Goal: Understand process/instructions: Learn how to perform a task or action

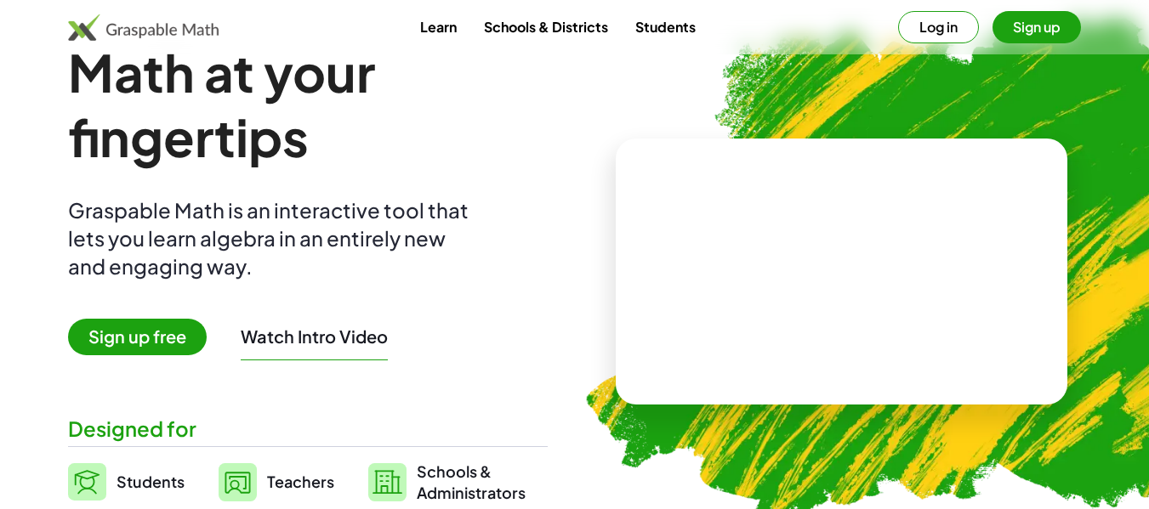
scroll to position [85, 0]
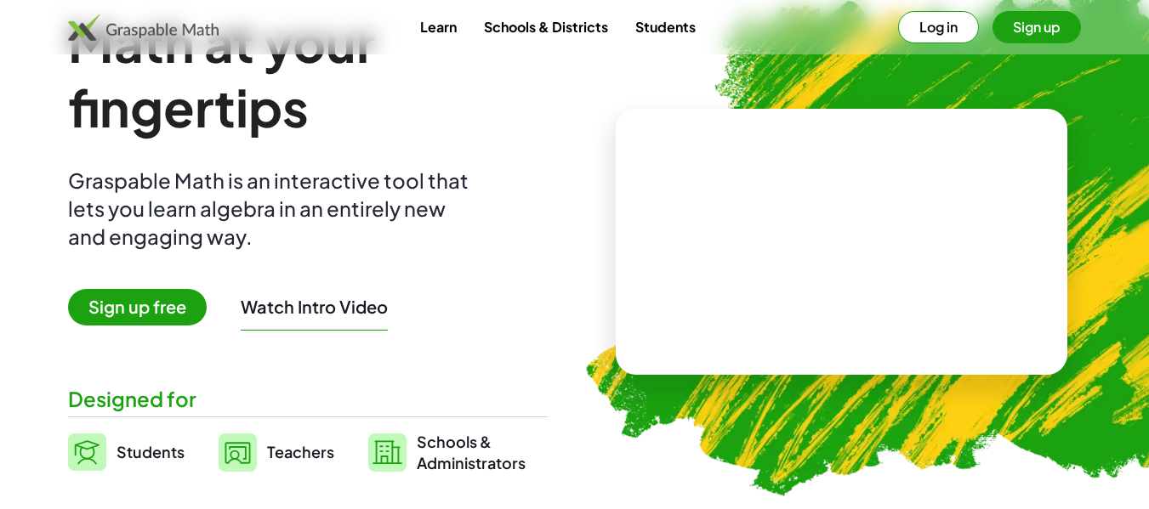
click at [343, 298] on button "Watch Intro Video" at bounding box center [314, 307] width 147 height 22
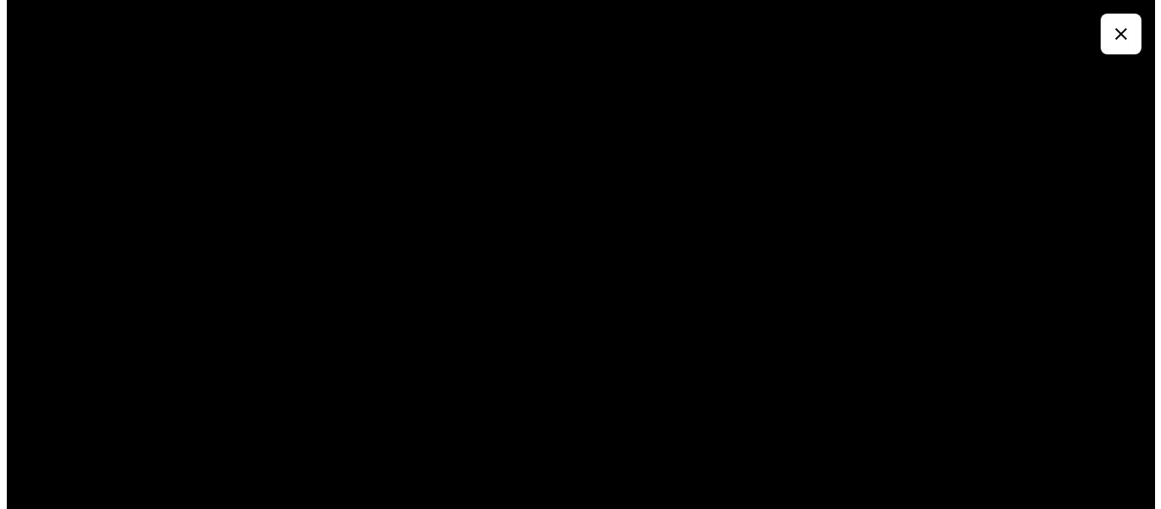
scroll to position [0, 0]
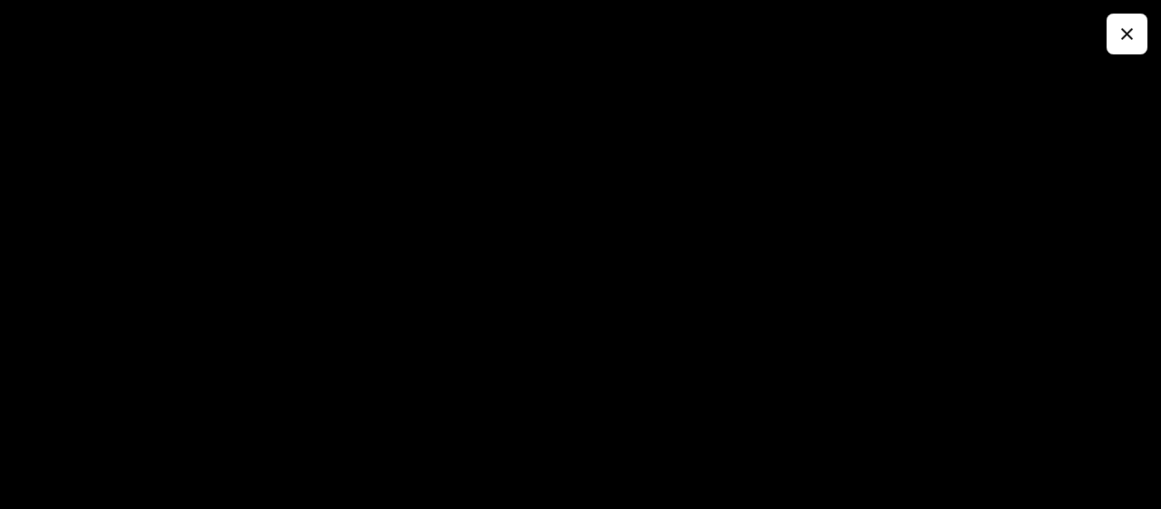
click at [1136, 24] on icon "button" at bounding box center [1127, 34] width 20 height 20
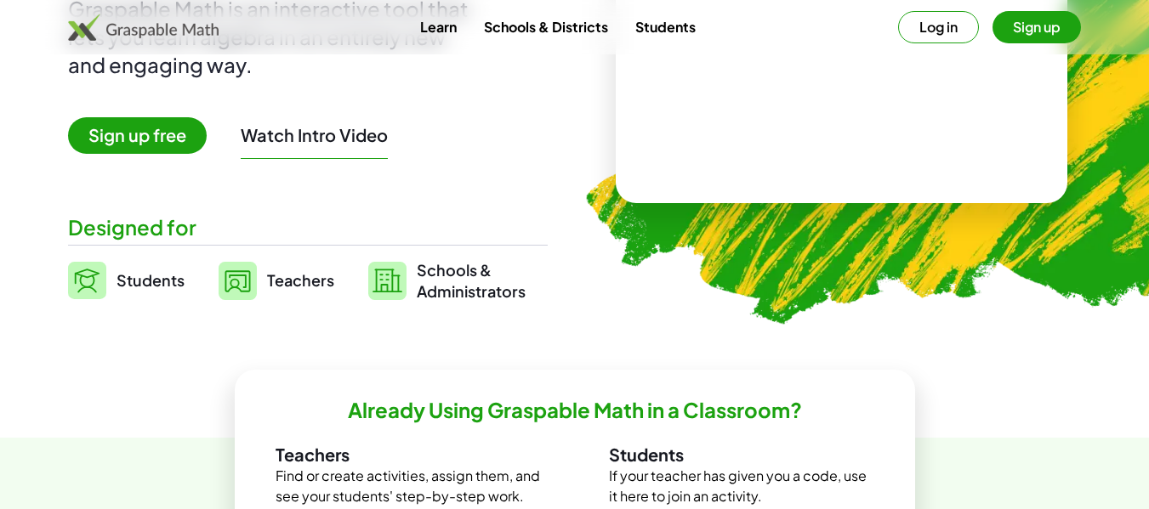
scroll to position [255, 0]
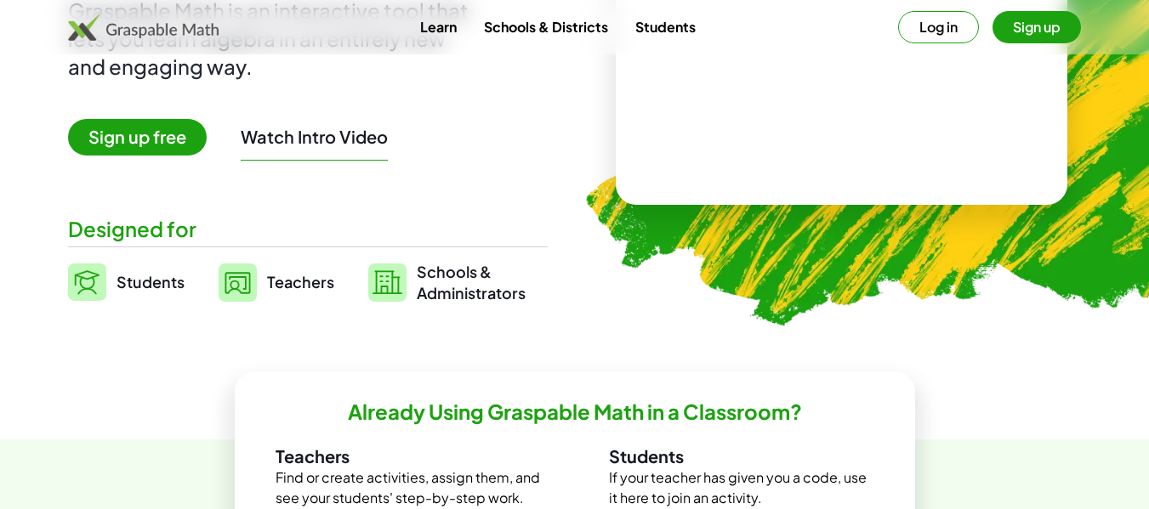
click at [180, 133] on span "Sign up free" at bounding box center [137, 137] width 139 height 37
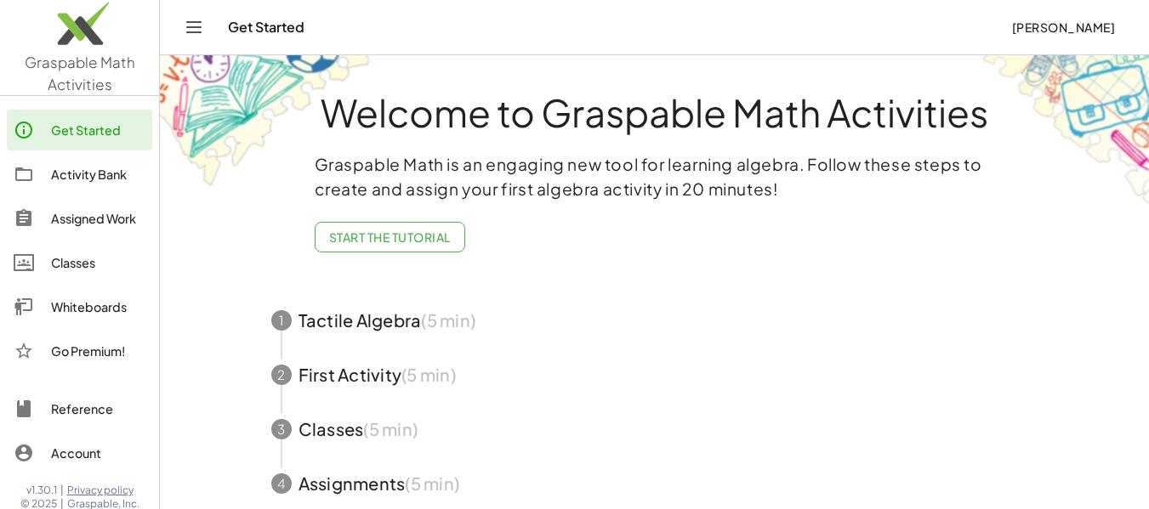
click at [423, 232] on span "Start the Tutorial" at bounding box center [390, 237] width 122 height 15
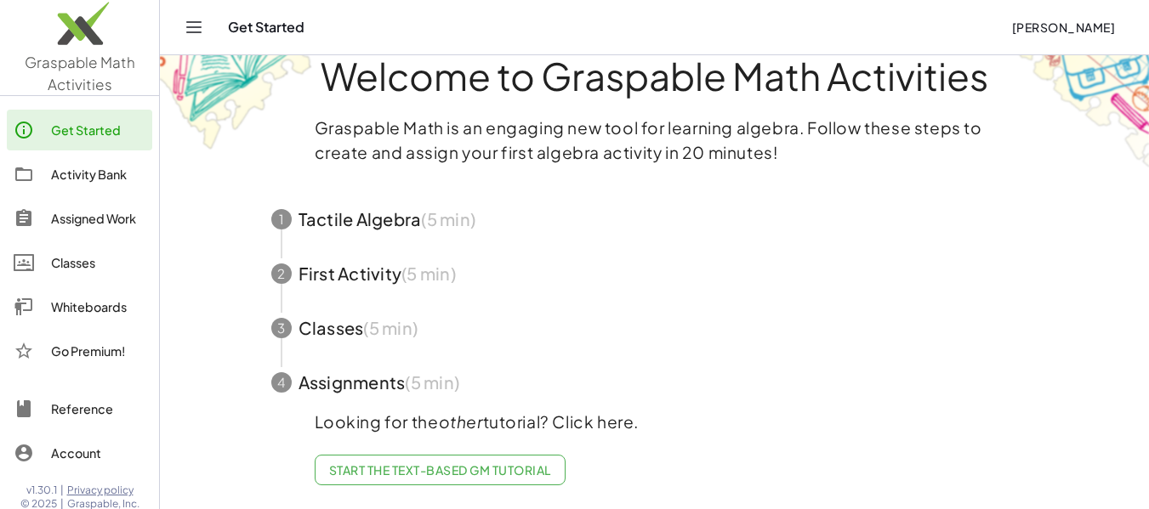
click at [79, 215] on div "Assigned Work" at bounding box center [98, 218] width 94 height 20
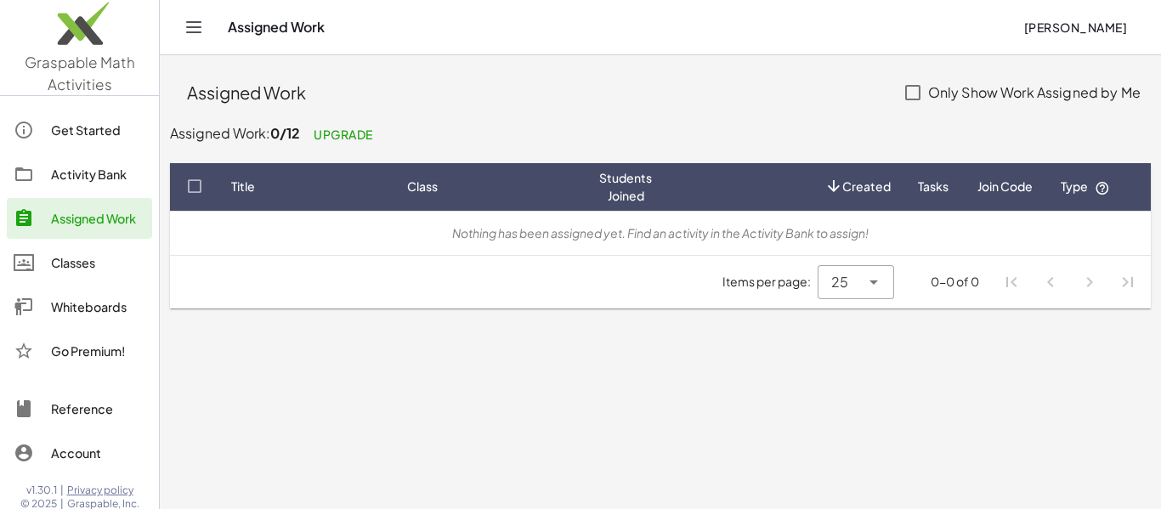
click at [93, 125] on div "Get Started" at bounding box center [98, 130] width 94 height 20
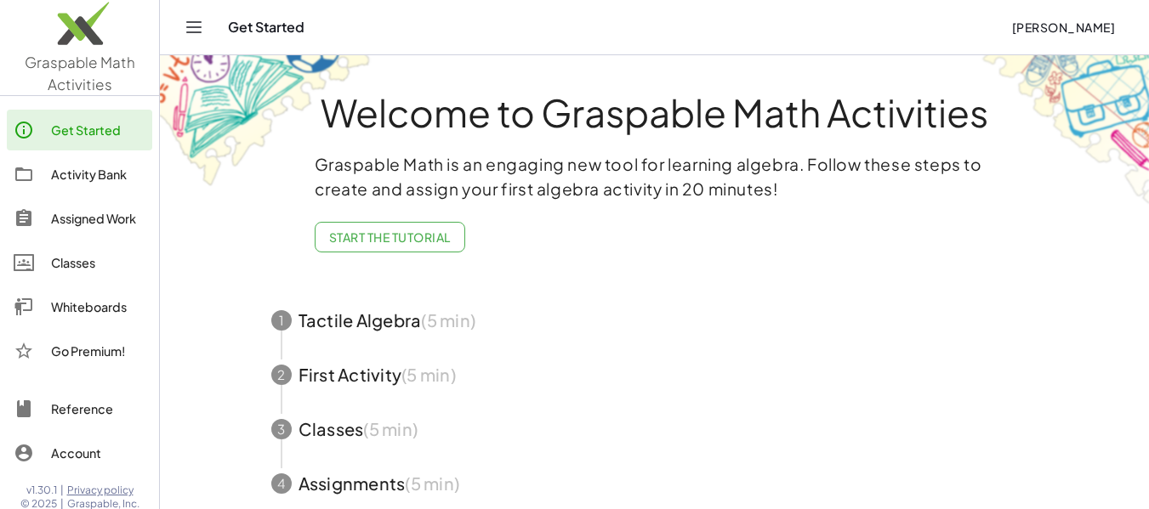
click at [196, 28] on icon "Toggle navigation" at bounding box center [194, 27] width 20 height 20
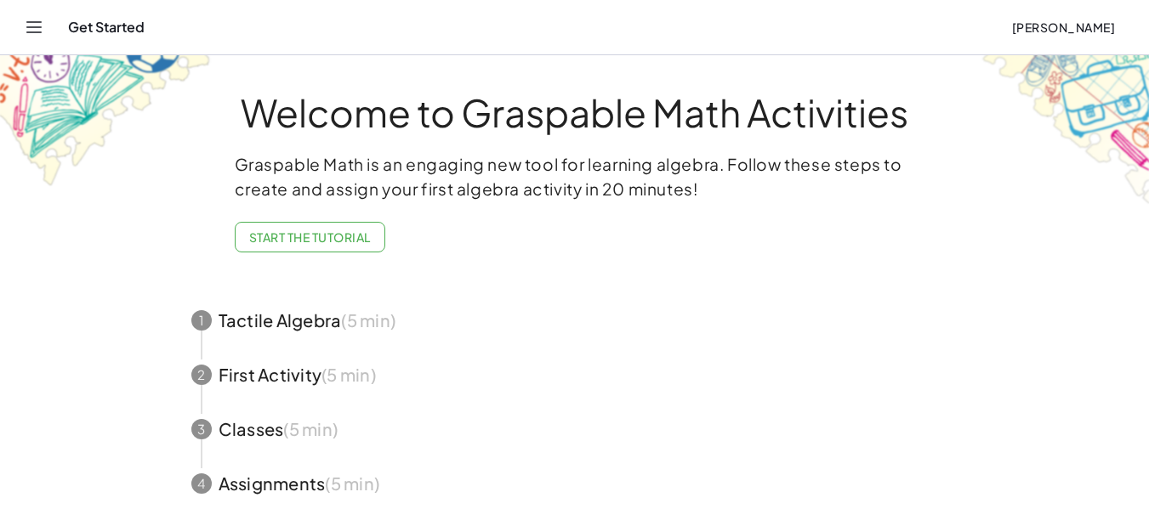
click at [34, 29] on icon "Toggle navigation" at bounding box center [34, 27] width 20 height 20
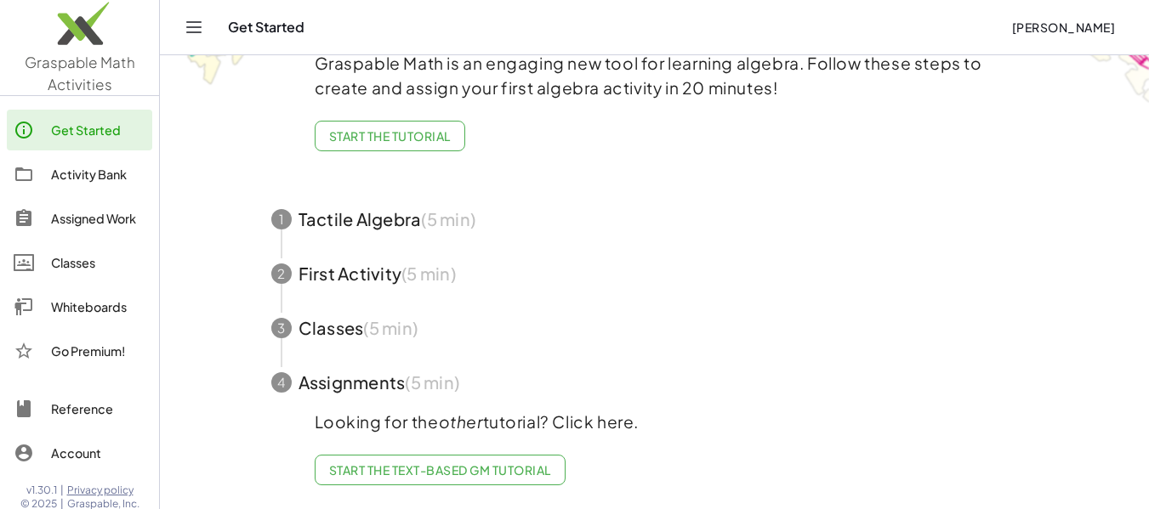
scroll to position [114, 0]
click at [83, 168] on div "Activity Bank" at bounding box center [98, 174] width 94 height 20
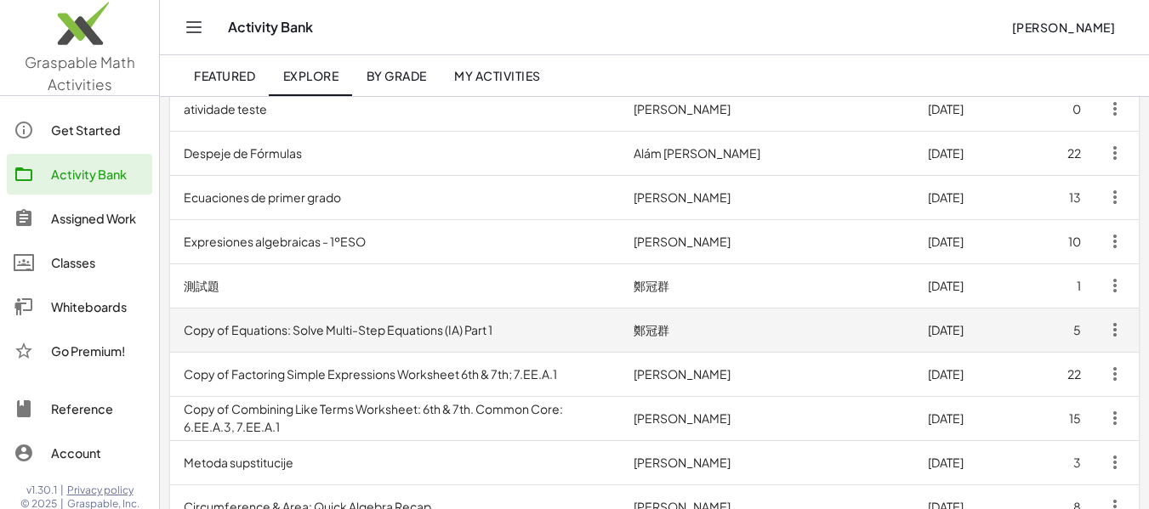
scroll to position [765, 0]
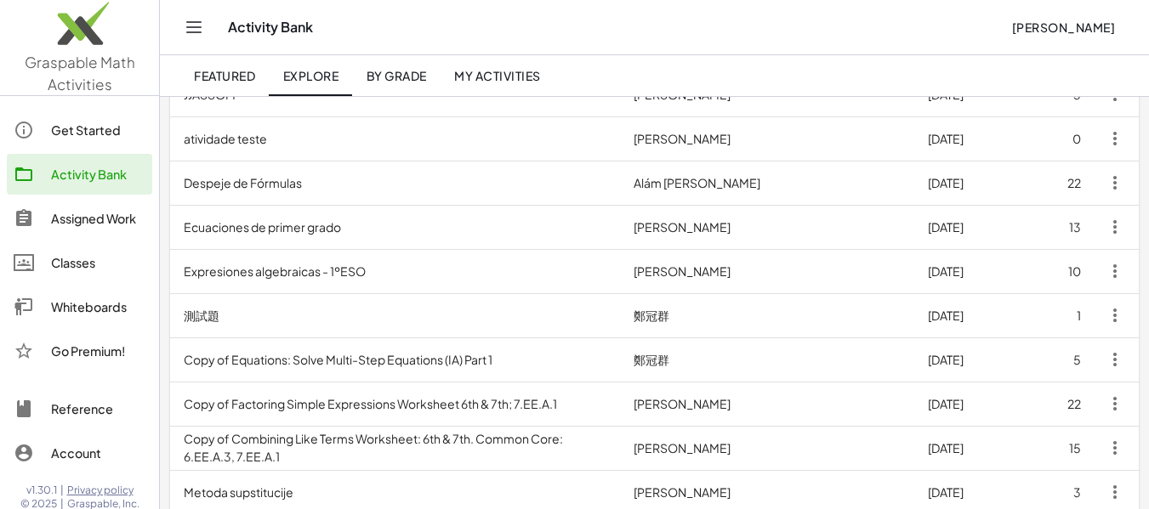
click at [100, 258] on div "Classes" at bounding box center [98, 263] width 94 height 20
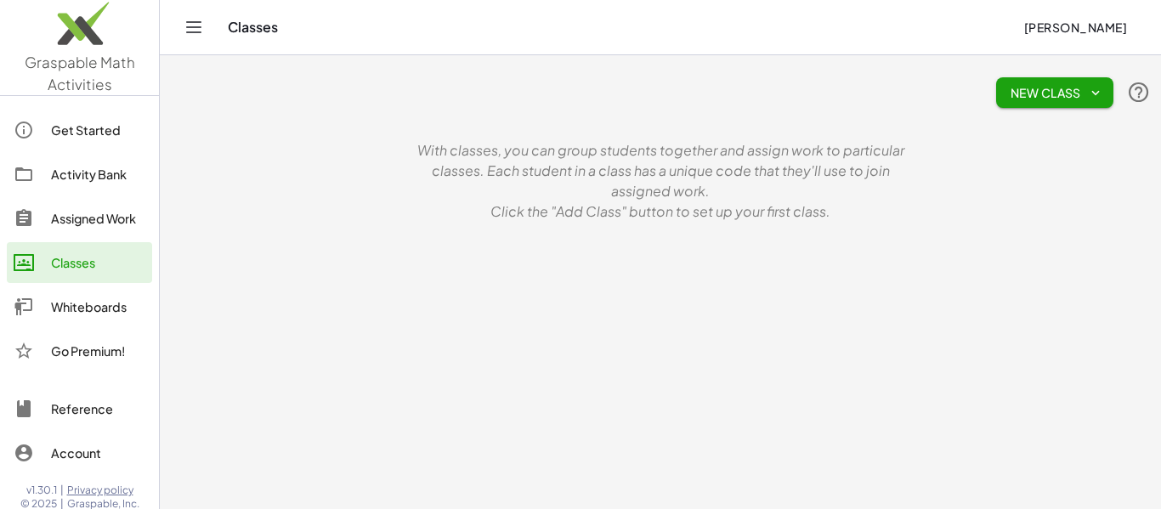
click at [96, 222] on div "Assigned Work" at bounding box center [98, 218] width 94 height 20
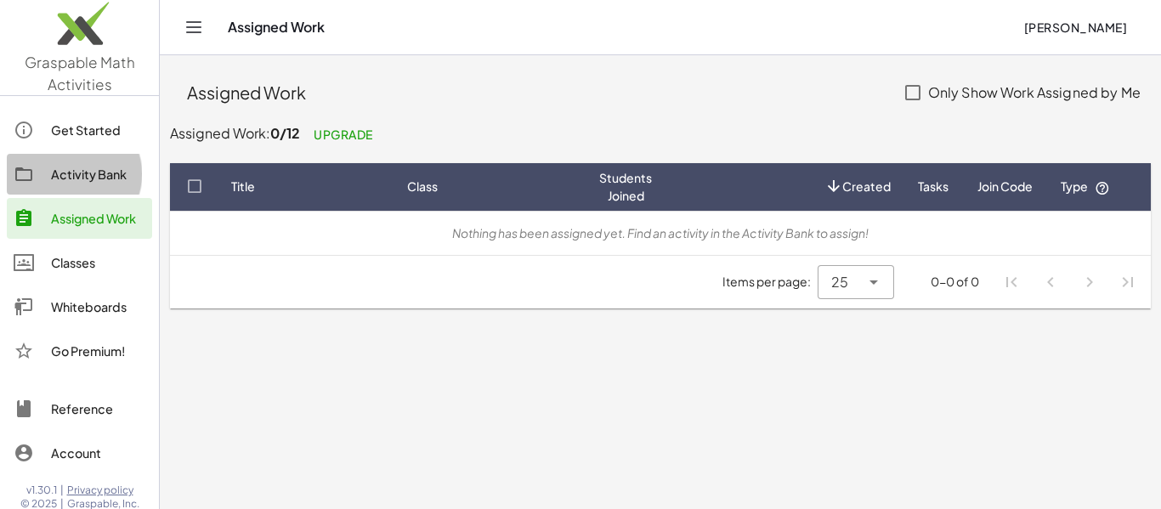
click at [78, 173] on div "Activity Bank" at bounding box center [98, 174] width 94 height 20
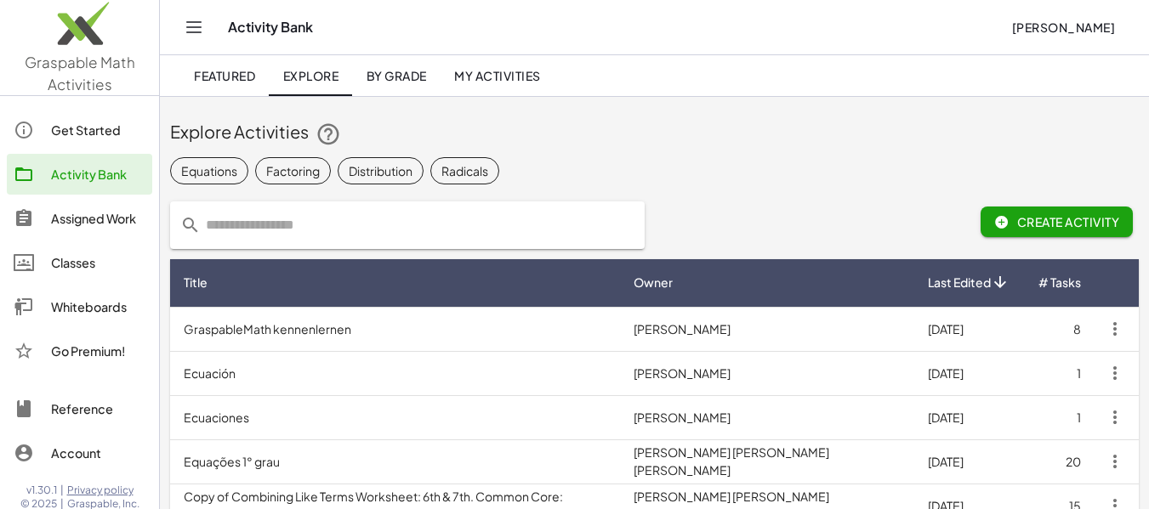
click at [223, 218] on input "text" at bounding box center [418, 226] width 434 height 48
type input "*"
type input "**********"
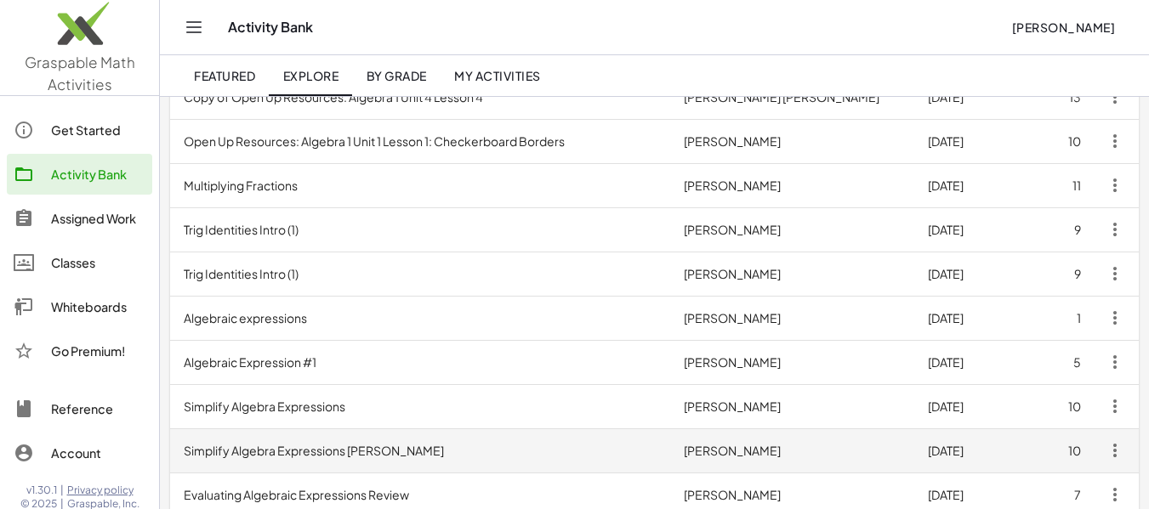
scroll to position [31, 0]
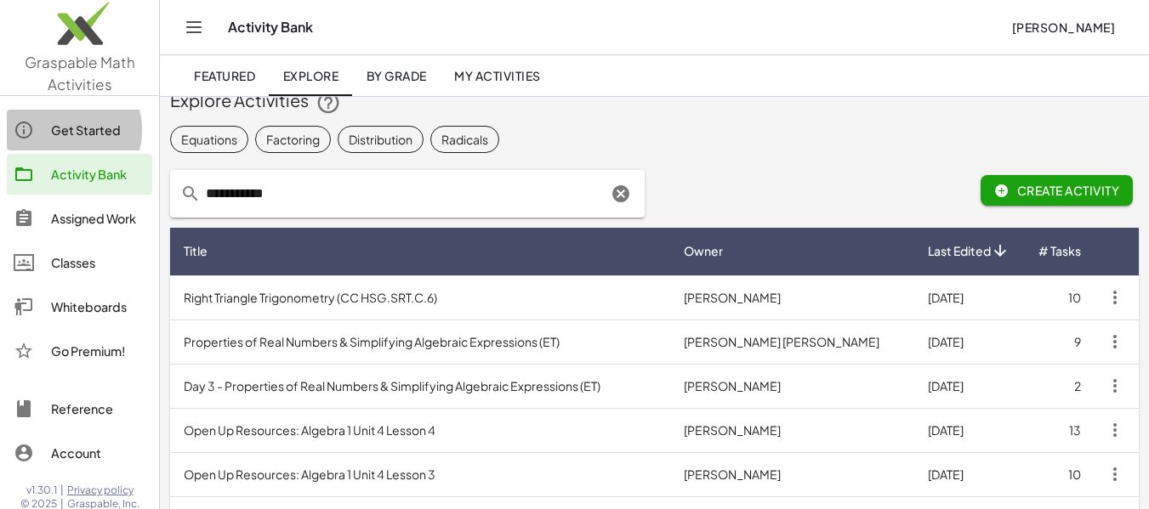
click at [101, 122] on div "Get Started" at bounding box center [98, 130] width 94 height 20
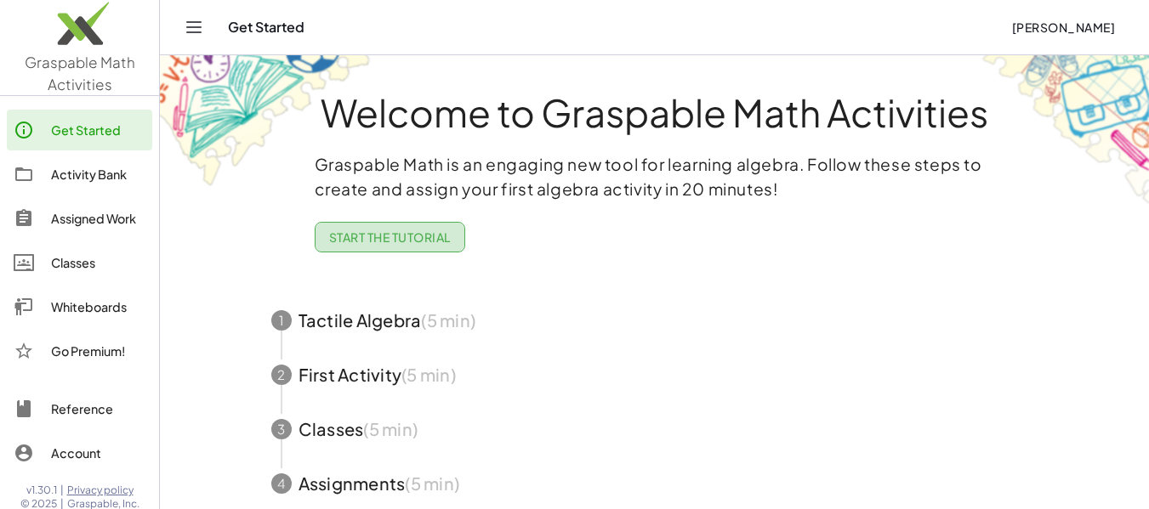
click at [402, 234] on span "Start the Tutorial" at bounding box center [390, 237] width 122 height 15
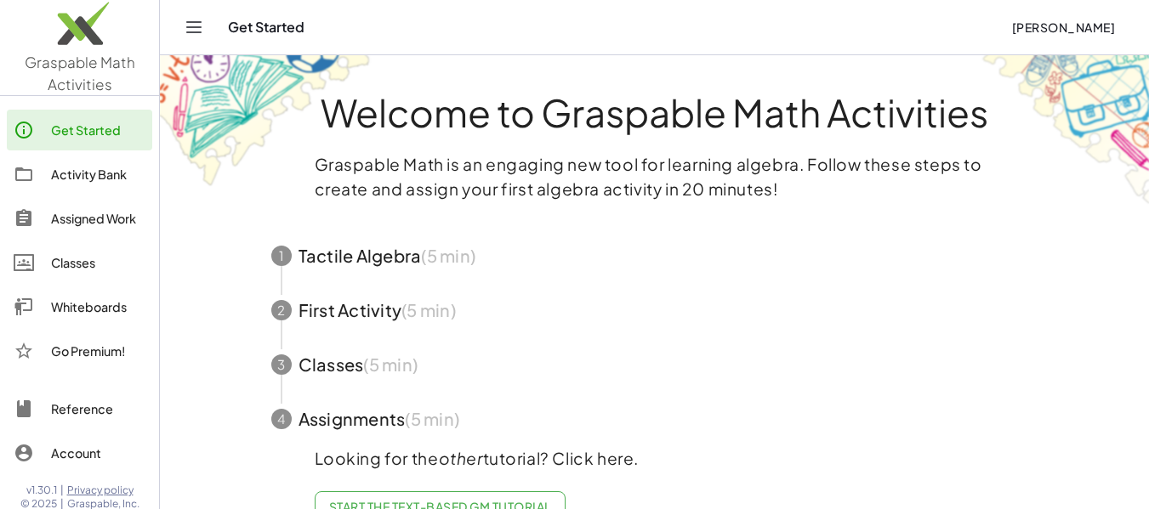
click at [393, 248] on span "button" at bounding box center [655, 256] width 808 height 54
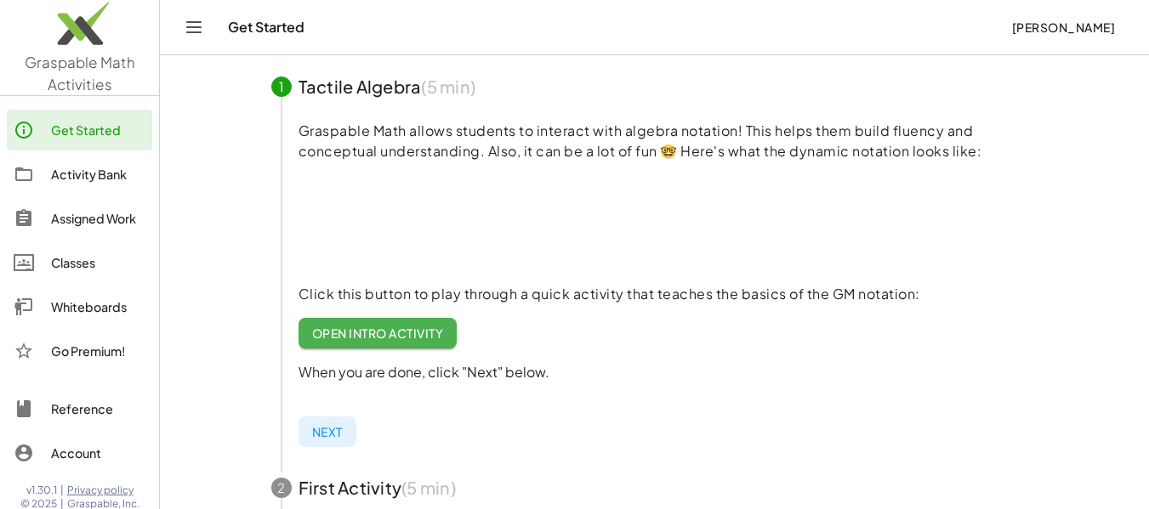
scroll to position [170, 0]
click at [398, 322] on link "Open Intro Activity" at bounding box center [377, 332] width 159 height 31
click at [1028, 26] on span "[PERSON_NAME]" at bounding box center [1063, 27] width 104 height 15
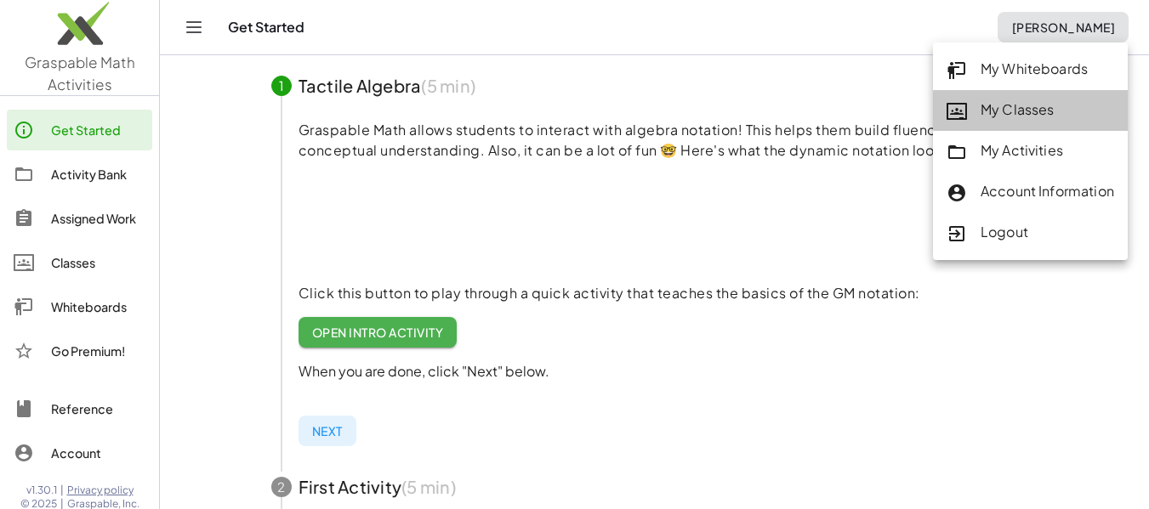
click at [1036, 110] on div "My Classes" at bounding box center [1030, 110] width 168 height 22
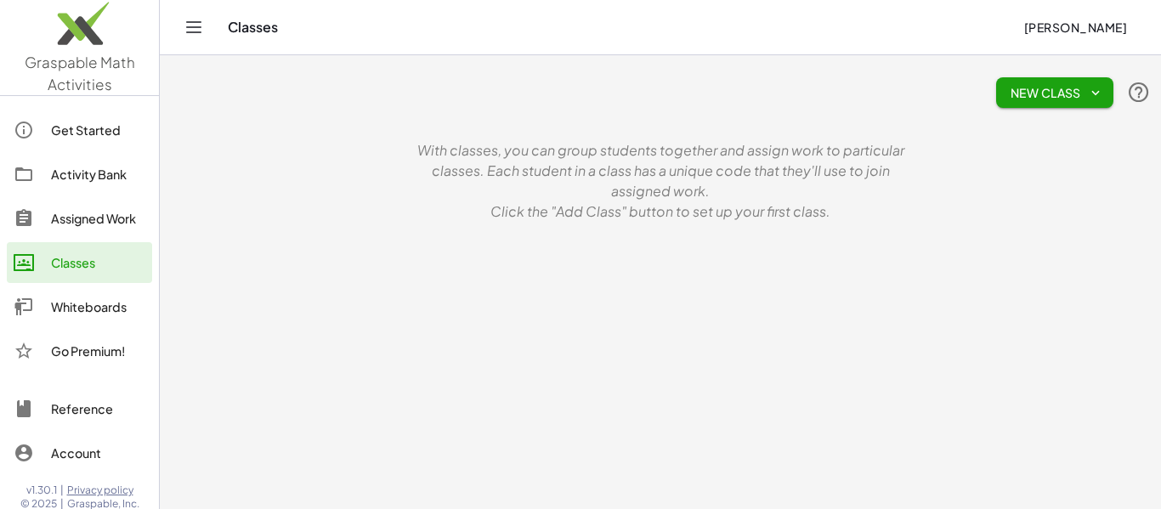
click at [1086, 91] on span "New Class" at bounding box center [1055, 92] width 90 height 15
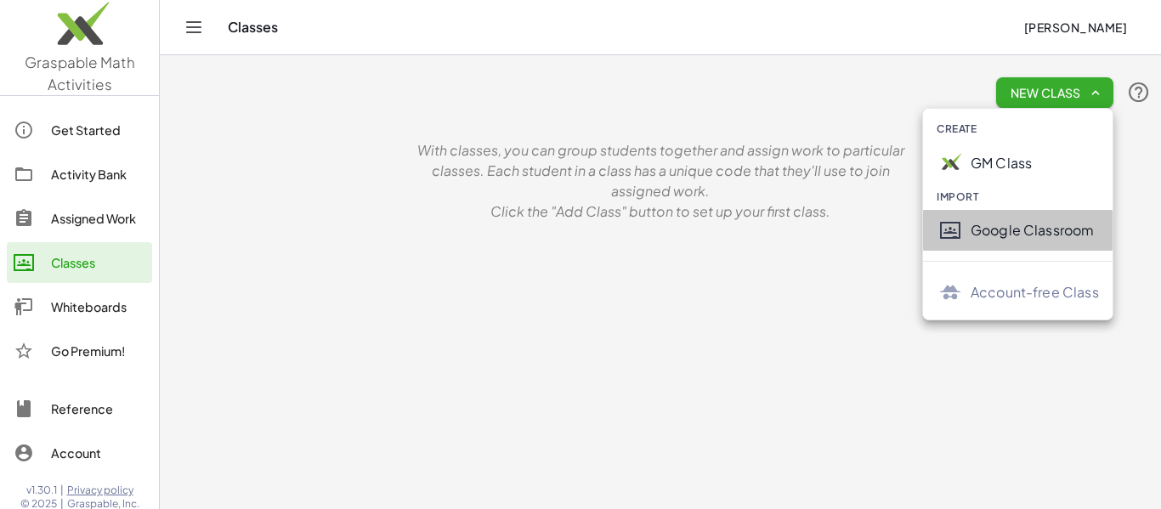
click at [1019, 233] on div "Google Classroom" at bounding box center [1035, 230] width 128 height 20
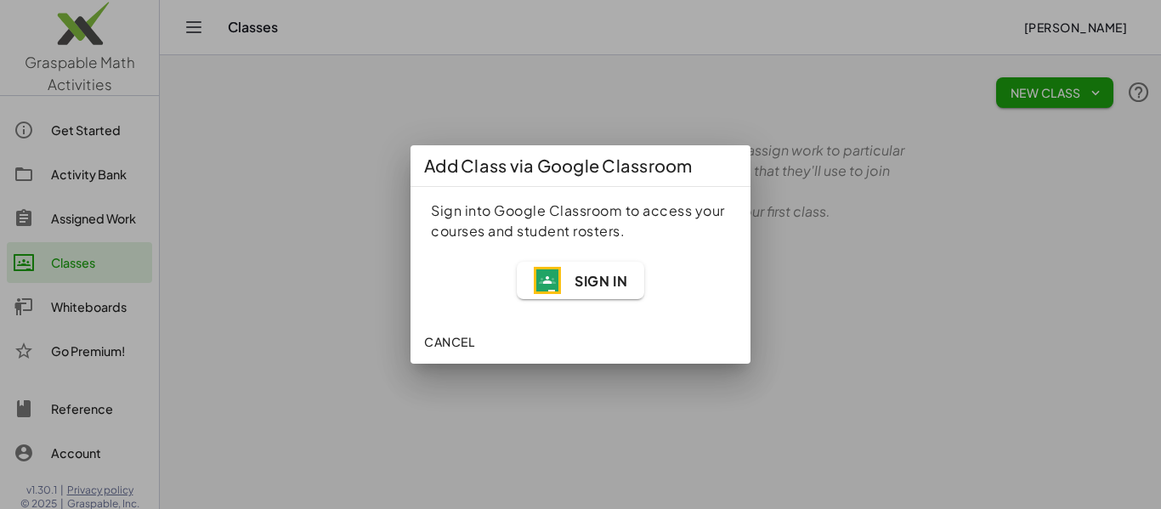
click at [582, 287] on span "Sign In" at bounding box center [601, 281] width 53 height 18
click at [442, 332] on button "Cancel" at bounding box center [449, 342] width 64 height 31
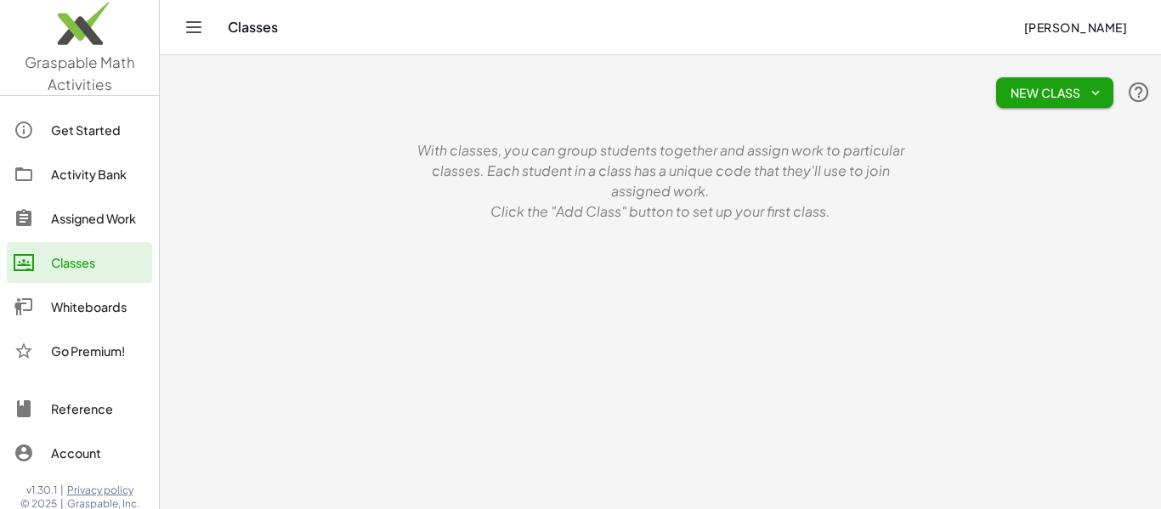
click at [93, 130] on div "Get Started" at bounding box center [98, 130] width 94 height 20
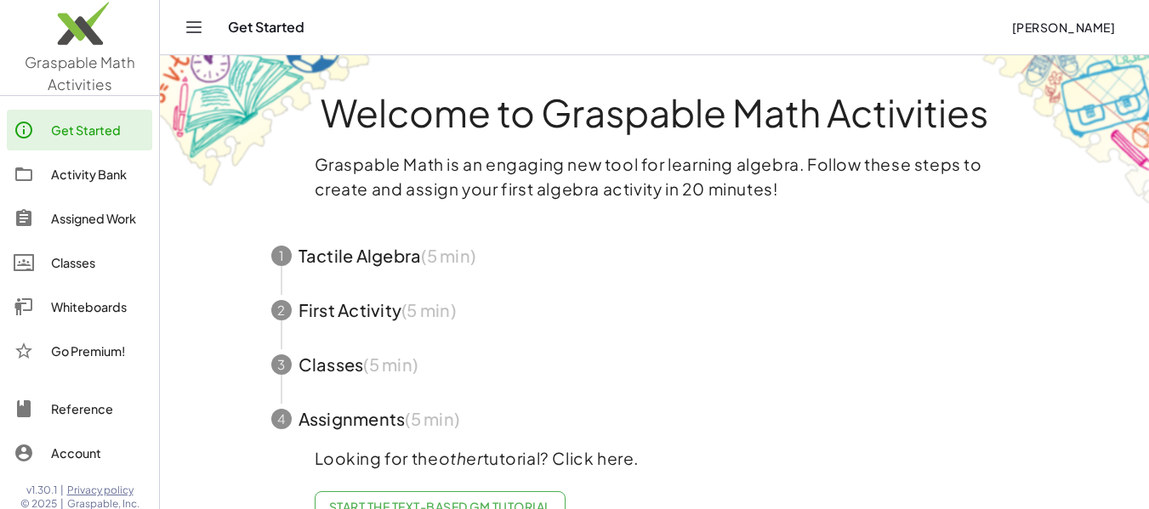
click at [348, 314] on span "button" at bounding box center [655, 310] width 808 height 54
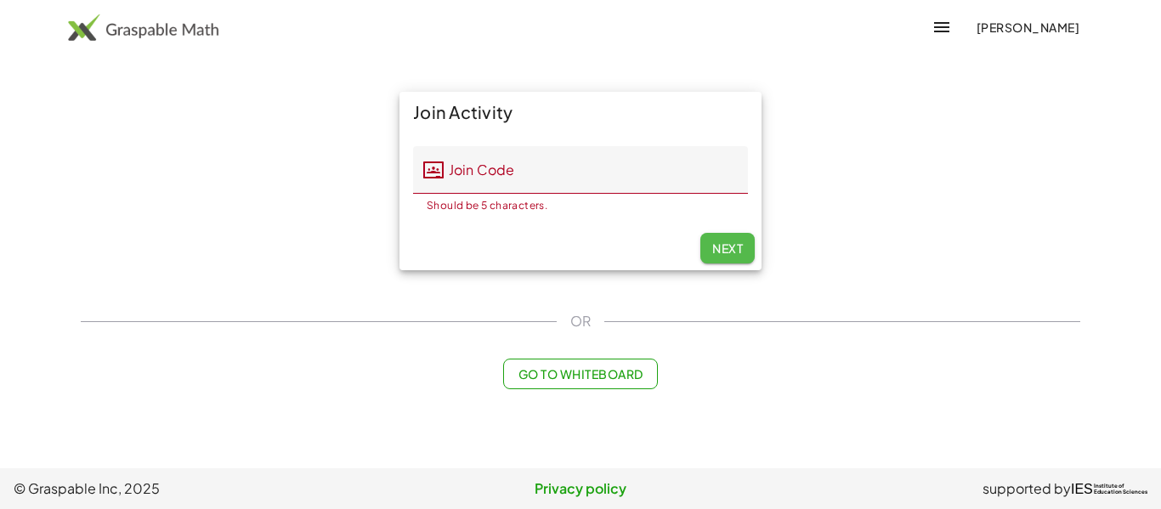
click at [727, 247] on span "Next" at bounding box center [728, 248] width 31 height 15
